Goal: Information Seeking & Learning: Learn about a topic

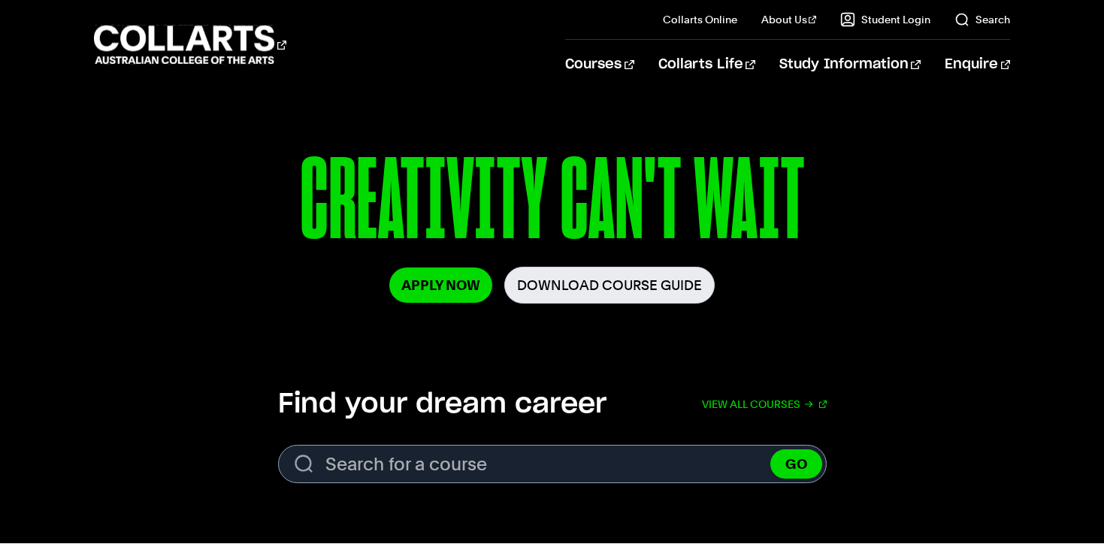
scroll to position [215, 0]
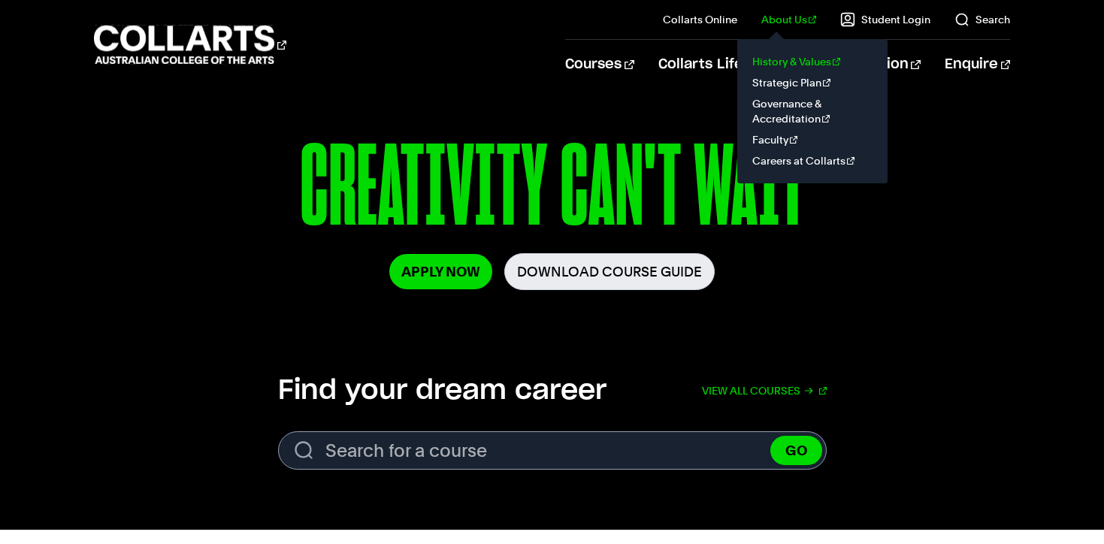
click at [784, 57] on link "History & Values" at bounding box center [813, 61] width 126 height 21
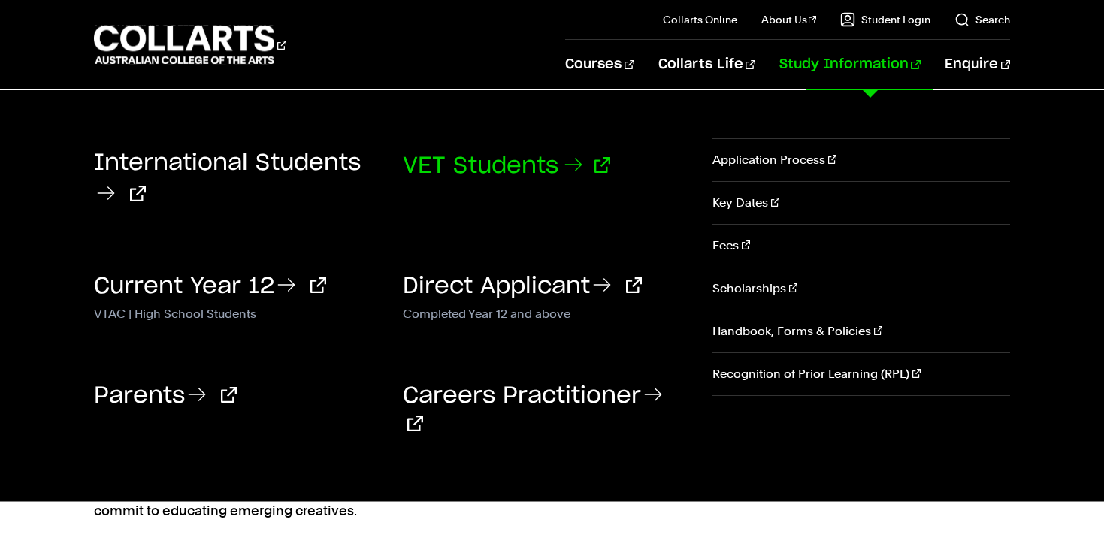
click at [507, 168] on link "VET Students" at bounding box center [507, 166] width 208 height 23
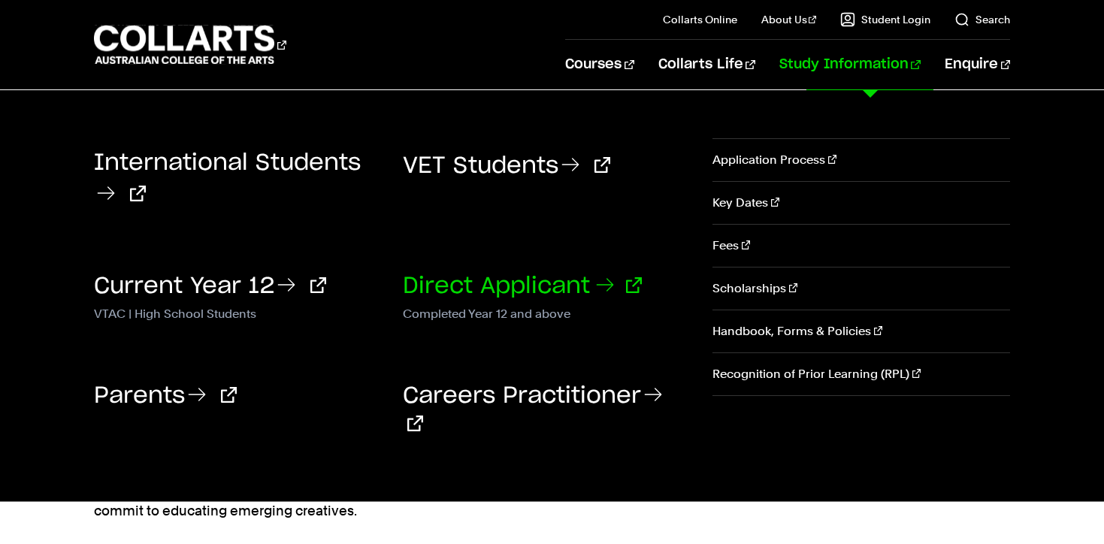
click at [526, 286] on link "Direct Applicant" at bounding box center [522, 286] width 239 height 23
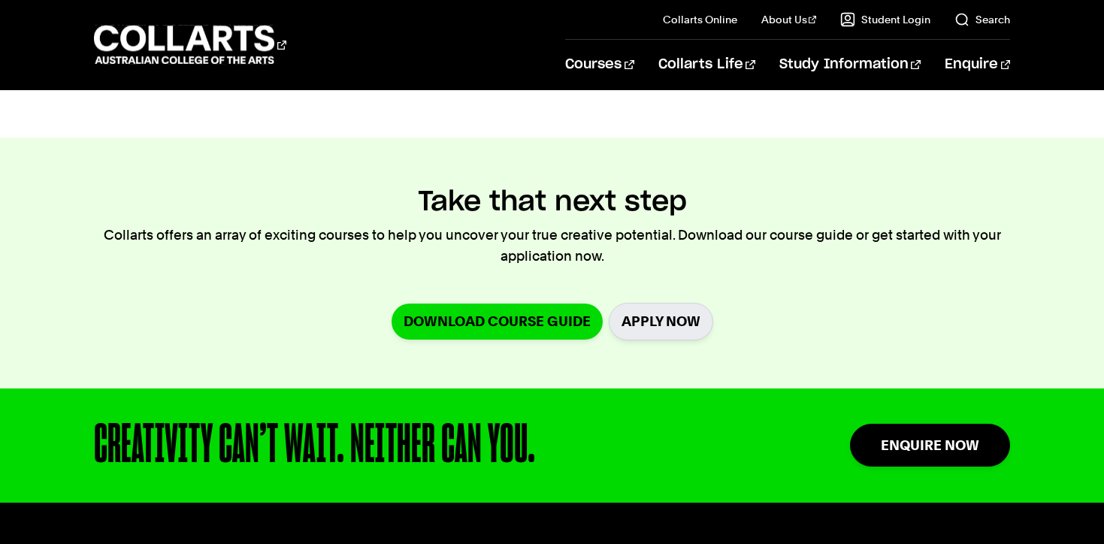
scroll to position [1583, 0]
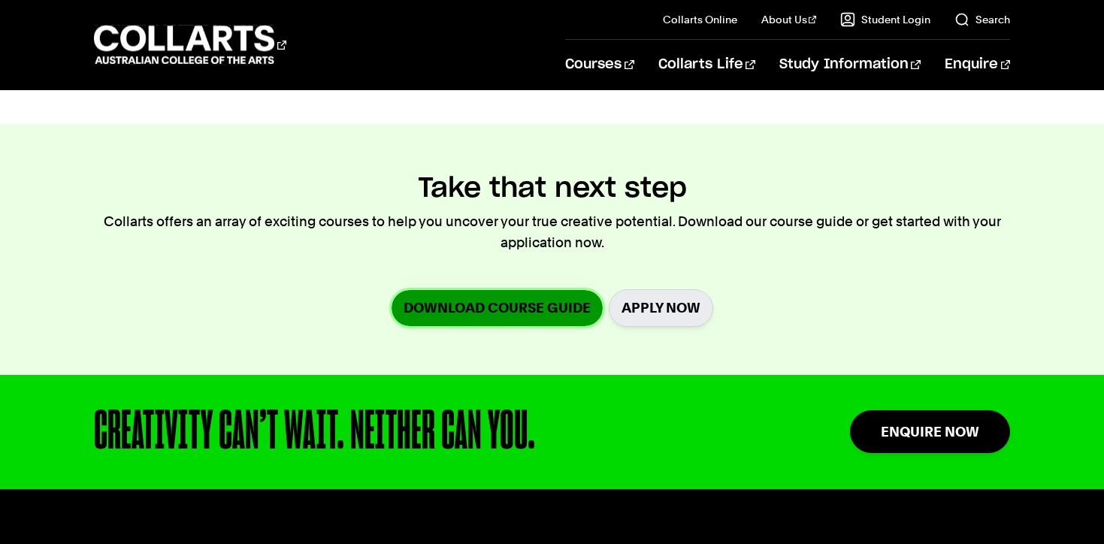
click at [464, 307] on link "Download Course Guide" at bounding box center [497, 307] width 211 height 35
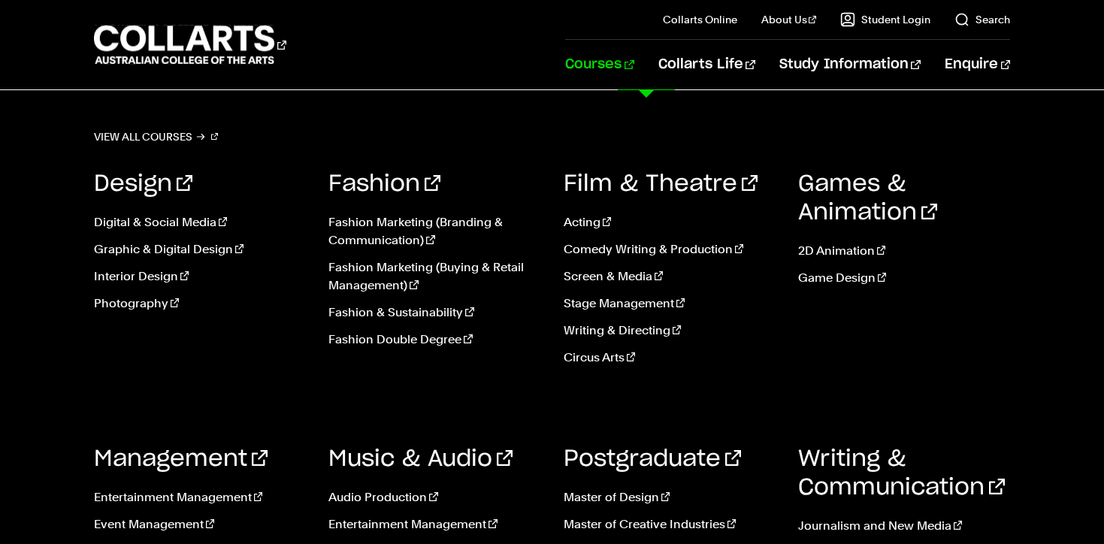
click at [634, 65] on link "Courses" at bounding box center [599, 65] width 68 height 50
click at [634, 62] on link "Courses" at bounding box center [599, 65] width 68 height 50
click at [138, 133] on link "View all courses" at bounding box center [156, 136] width 125 height 21
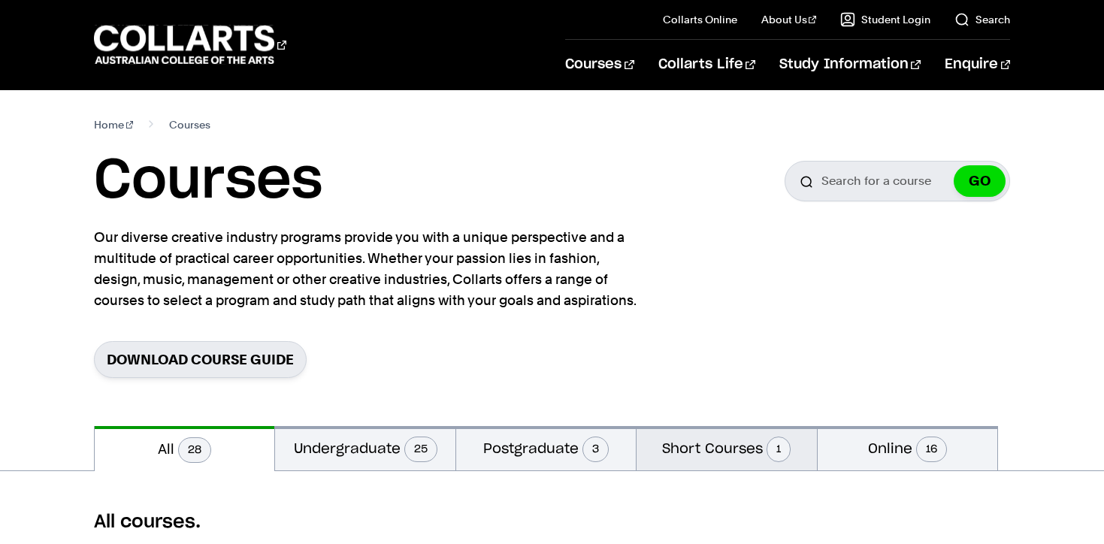
click at [706, 450] on button "Short Courses 1" at bounding box center [727, 448] width 180 height 44
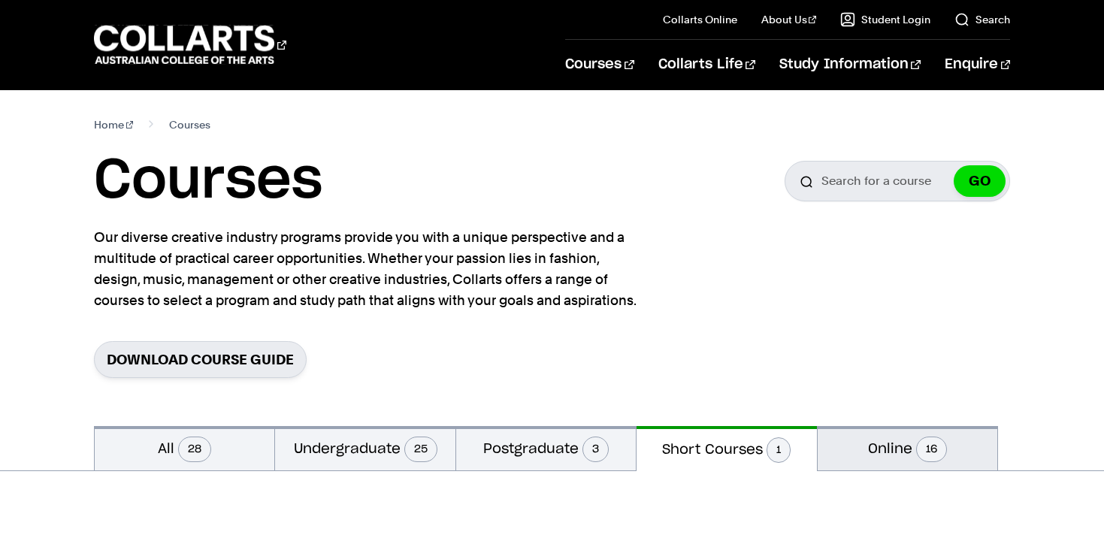
click at [888, 442] on button "Online 16" at bounding box center [908, 448] width 180 height 44
radio input "false"
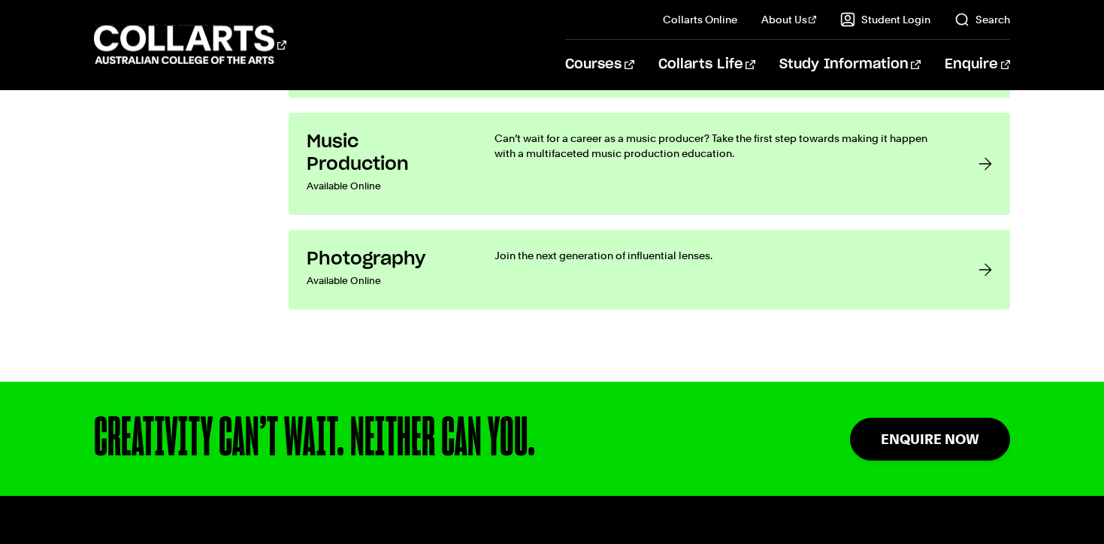
scroll to position [2262, 0]
